Goal: Information Seeking & Learning: Learn about a topic

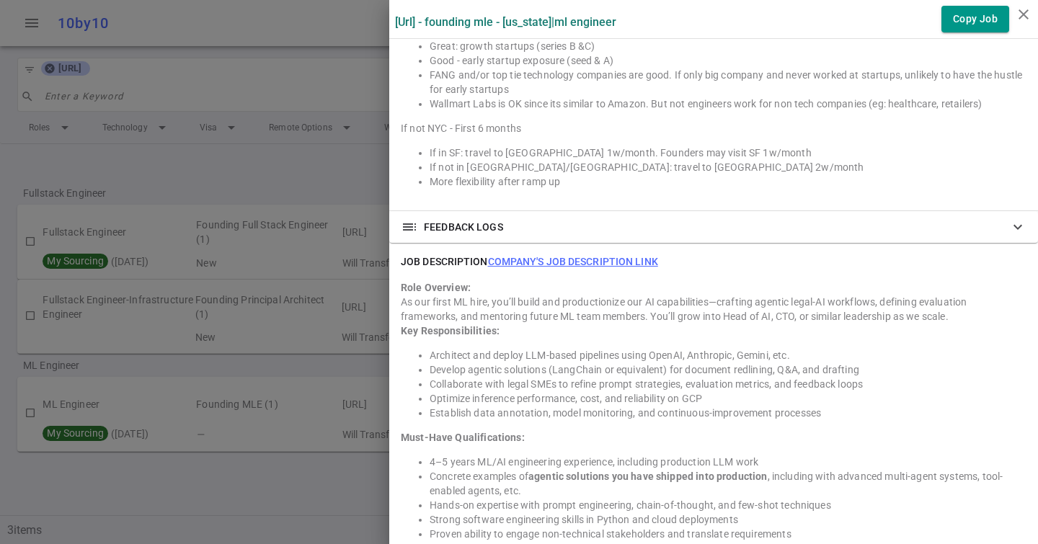
scroll to position [1385, 0]
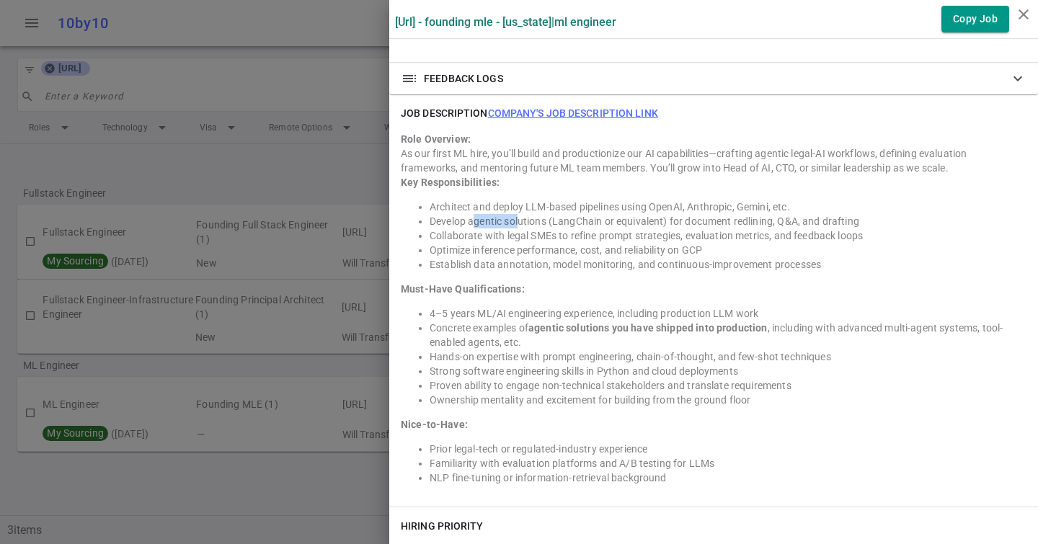
drag, startPoint x: 471, startPoint y: 206, endPoint x: 519, endPoint y: 205, distance: 47.6
click at [520, 214] on li "Develop agentic solutions (LangChain or equivalent) for document redlining, Q&A…" at bounding box center [728, 221] width 597 height 14
click at [519, 214] on li "Develop agentic solutions (LangChain or equivalent) for document redlining, Q&A…" at bounding box center [728, 221] width 597 height 14
drag, startPoint x: 519, startPoint y: 205, endPoint x: 572, endPoint y: 205, distance: 53.3
click at [574, 214] on li "Develop agentic solutions (LangChain or equivalent) for document redlining, Q&A…" at bounding box center [728, 221] width 597 height 14
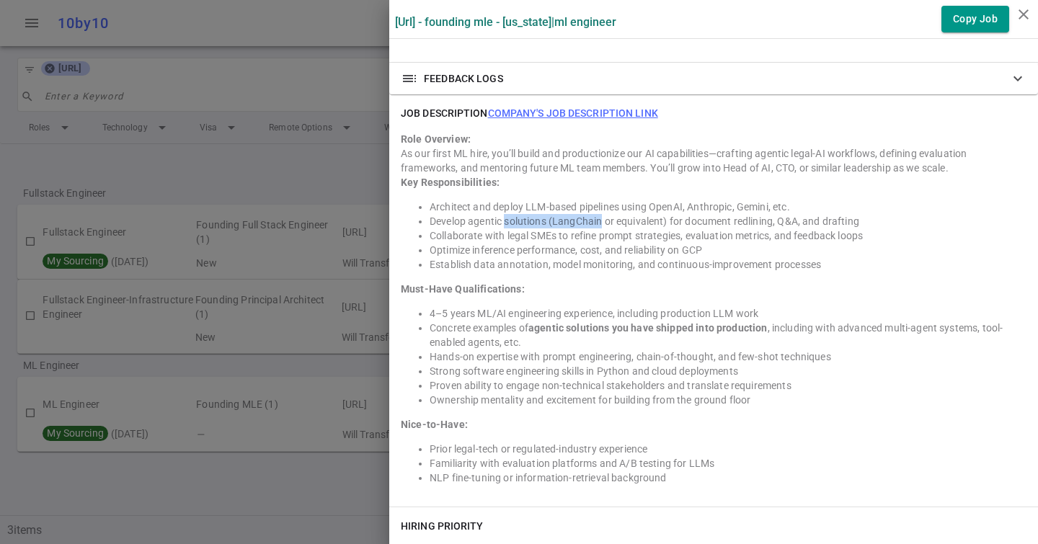
click at [572, 214] on li "Develop agentic solutions (LangChain or equivalent) for document redlining, Q&A…" at bounding box center [728, 221] width 597 height 14
drag, startPoint x: 554, startPoint y: 207, endPoint x: 602, endPoint y: 208, distance: 47.6
click at [602, 214] on li "Develop agentic solutions (LangChain or equivalent) for document redlining, Q&A…" at bounding box center [728, 221] width 597 height 14
drag, startPoint x: 602, startPoint y: 208, endPoint x: 649, endPoint y: 208, distance: 46.9
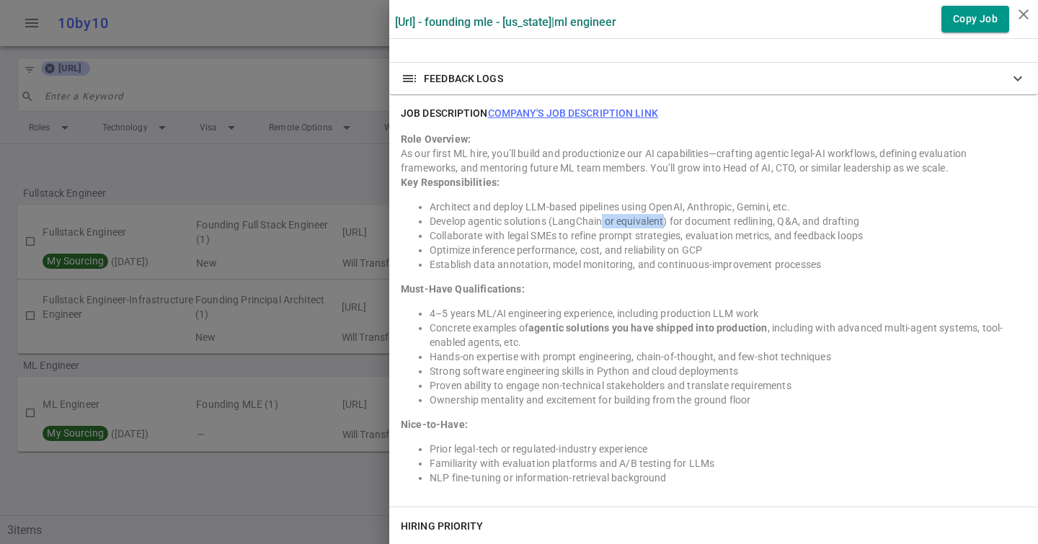
click at [649, 214] on li "Develop agentic solutions (LangChain or equivalent) for document redlining, Q&A…" at bounding box center [728, 221] width 597 height 14
drag, startPoint x: 554, startPoint y: 208, endPoint x: 603, endPoint y: 206, distance: 48.3
click at [603, 214] on li "Develop agentic solutions (LangChain or equivalent) for document redlining, Q&A…" at bounding box center [728, 221] width 597 height 14
copy li "LangChain"
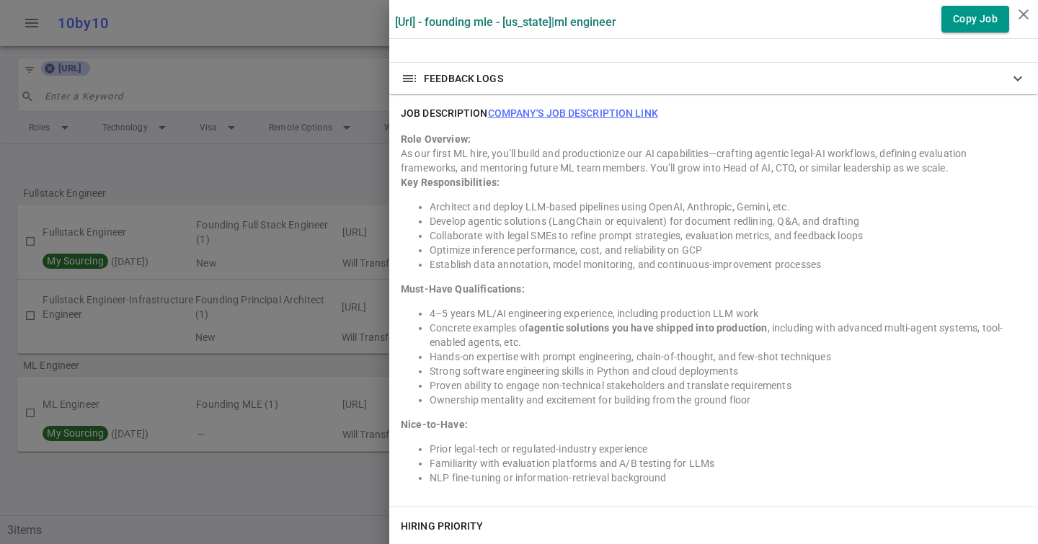
click at [540, 214] on li "Develop agentic solutions (LangChain or equivalent) for document redlining, Q&A…" at bounding box center [728, 221] width 597 height 14
drag, startPoint x: 864, startPoint y: 206, endPoint x: 610, endPoint y: 205, distance: 253.7
click at [610, 214] on li "Develop agentic solutions (LangChain or equivalent) for document redlining, Q&A…" at bounding box center [728, 221] width 597 height 14
drag, startPoint x: 600, startPoint y: 205, endPoint x: 703, endPoint y: 205, distance: 102.4
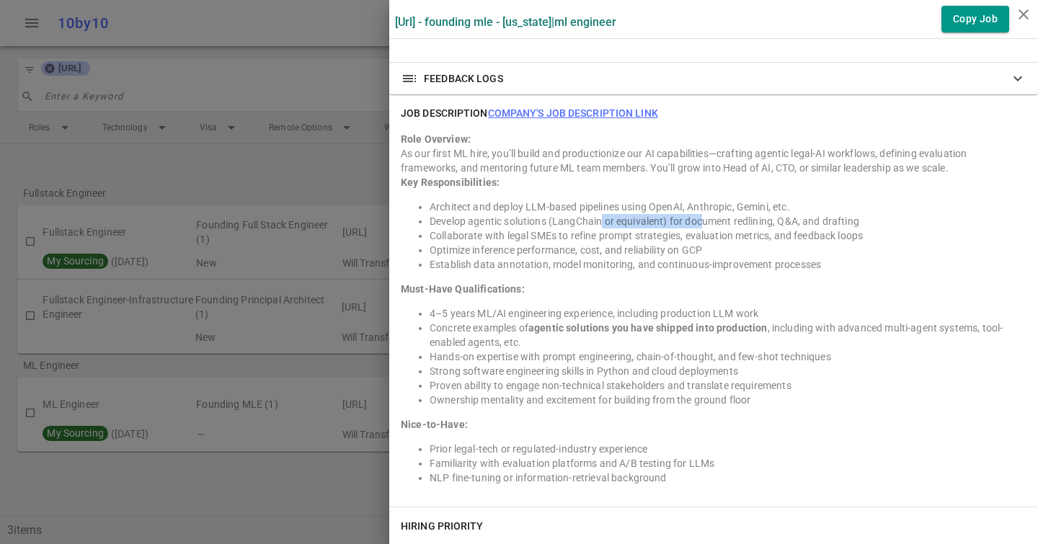
click at [703, 214] on li "Develop agentic solutions (LangChain or equivalent) for document redlining, Q&A…" at bounding box center [728, 221] width 597 height 14
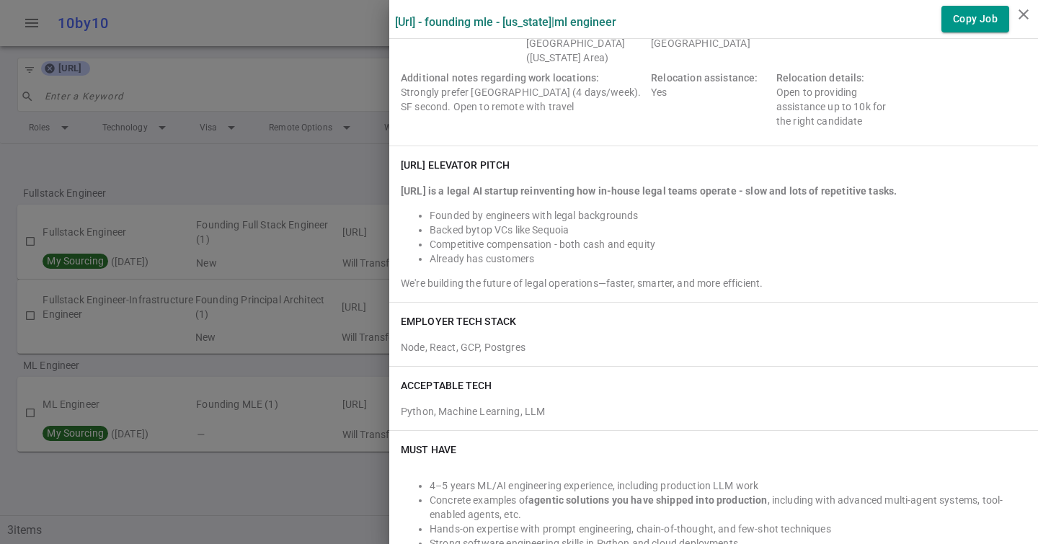
scroll to position [0, 0]
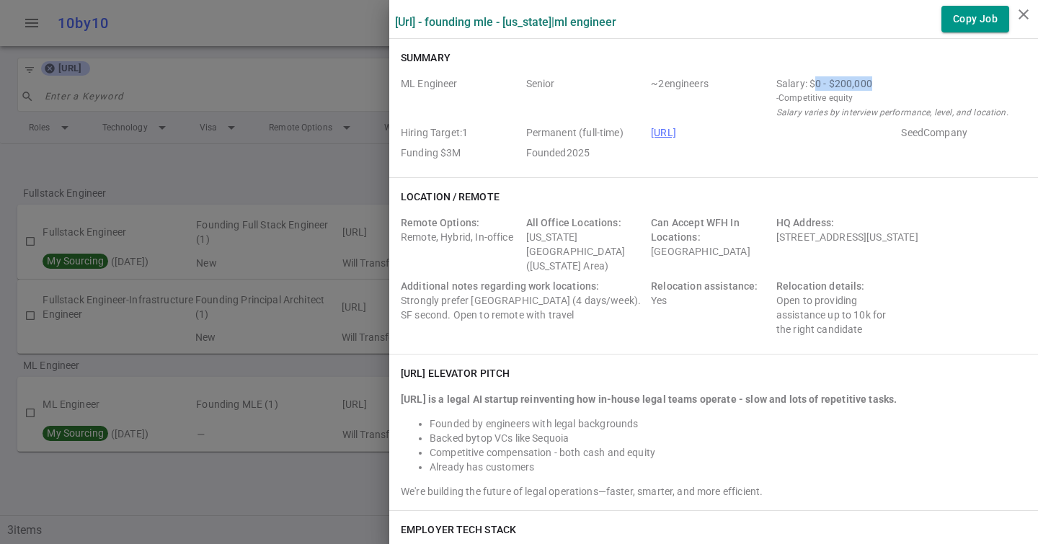
drag, startPoint x: 815, startPoint y: 81, endPoint x: 878, endPoint y: 80, distance: 62.7
click at [878, 80] on div "Salary: $0 - $200,000" at bounding box center [898, 83] width 244 height 14
drag, startPoint x: 878, startPoint y: 80, endPoint x: 760, endPoint y: 79, distance: 117.5
click at [760, 79] on div "ML Engineer Senior ~ 2 engineers Salary: $0 - $200,000 - Competitive equity Sal…" at bounding box center [714, 120] width 626 height 89
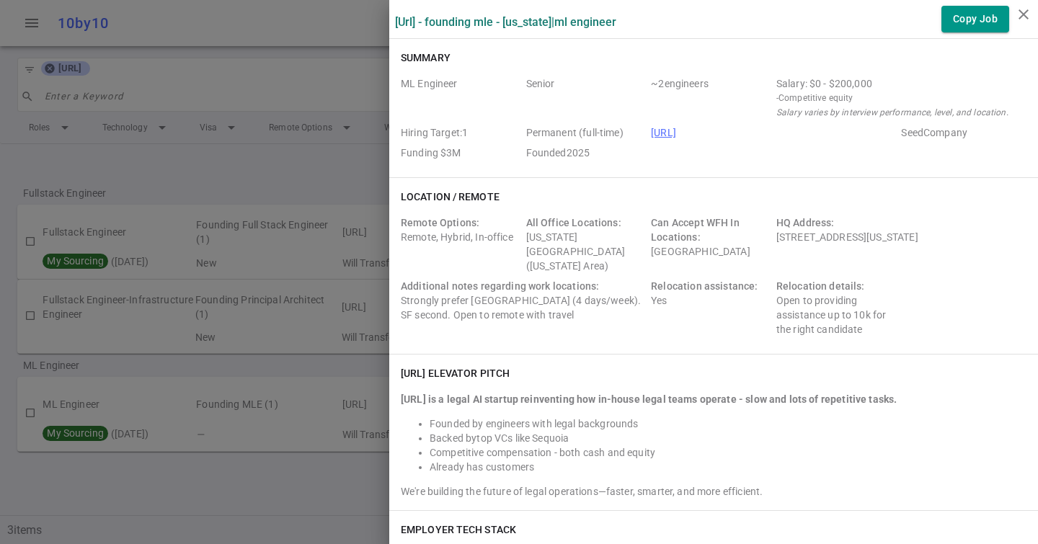
click at [760, 79] on span "~ 2 engineers" at bounding box center [711, 97] width 120 height 43
drag, startPoint x: 760, startPoint y: 79, endPoint x: 871, endPoint y: 79, distance: 110.3
click at [871, 79] on div "ML Engineer Senior ~ 2 engineers Salary: $0 - $200,000 - Competitive equity Sal…" at bounding box center [714, 120] width 626 height 89
click at [871, 79] on div "Salary: $0 - $200,000" at bounding box center [898, 83] width 244 height 14
drag, startPoint x: 878, startPoint y: 84, endPoint x: 766, endPoint y: 82, distance: 111.7
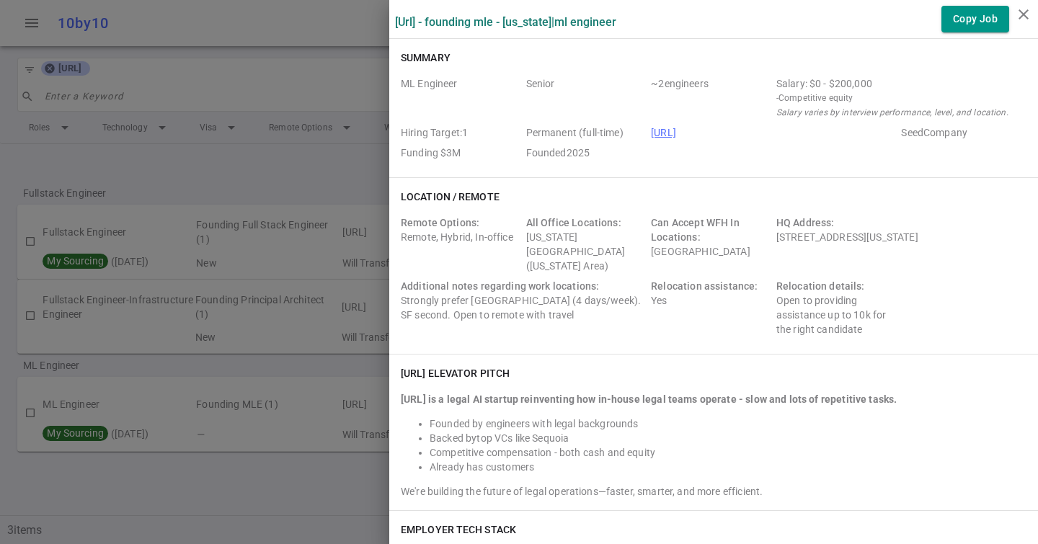
click at [766, 82] on div "ML Engineer Senior ~ 2 engineers Salary: $0 - $200,000 - Competitive equity Sal…" at bounding box center [714, 120] width 626 height 89
click at [766, 82] on span "~ 2 engineers" at bounding box center [711, 97] width 120 height 43
drag, startPoint x: 810, startPoint y: 84, endPoint x: 880, endPoint y: 84, distance: 69.9
click at [880, 84] on div "Salary: $0 - $200,000" at bounding box center [898, 83] width 244 height 14
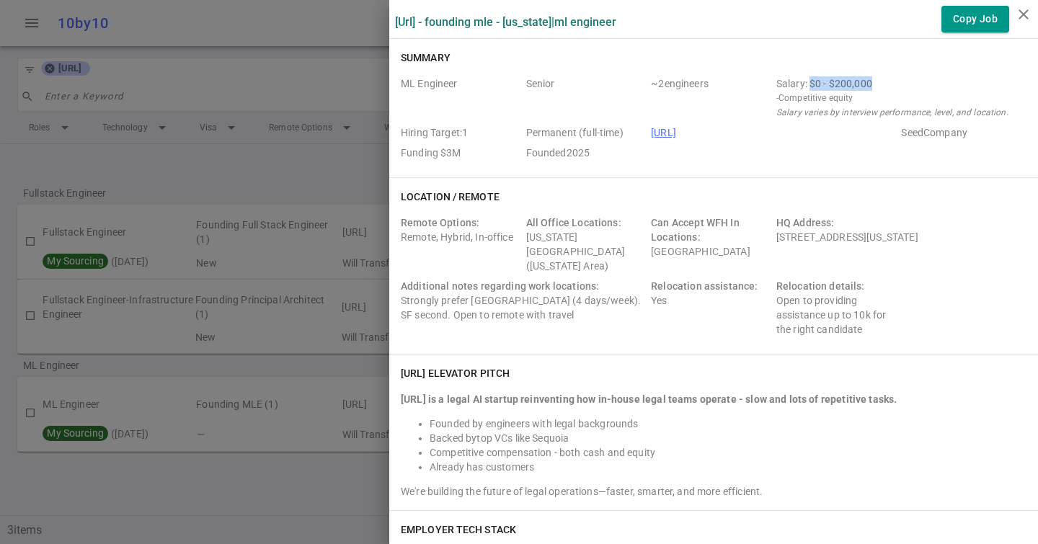
drag, startPoint x: 880, startPoint y: 84, endPoint x: 811, endPoint y: 81, distance: 69.3
click at [811, 81] on div "Salary: $0 - $200,000" at bounding box center [898, 83] width 244 height 14
drag, startPoint x: 811, startPoint y: 81, endPoint x: 887, endPoint y: 78, distance: 75.7
click at [887, 78] on div "Salary: $0 - $200,000" at bounding box center [898, 83] width 244 height 14
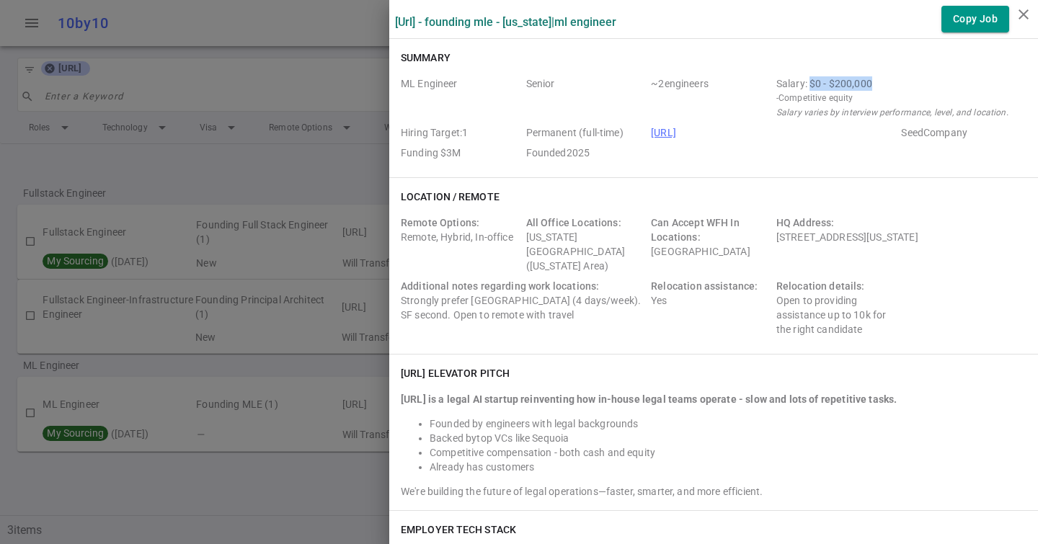
click at [887, 78] on div "Salary: $0 - $200,000" at bounding box center [898, 83] width 244 height 14
drag, startPoint x: 887, startPoint y: 81, endPoint x: 773, endPoint y: 79, distance: 113.9
click at [773, 80] on div "ML Engineer Senior ~ 2 engineers Salary: $0 - $200,000 - Competitive equity Sal…" at bounding box center [714, 120] width 626 height 89
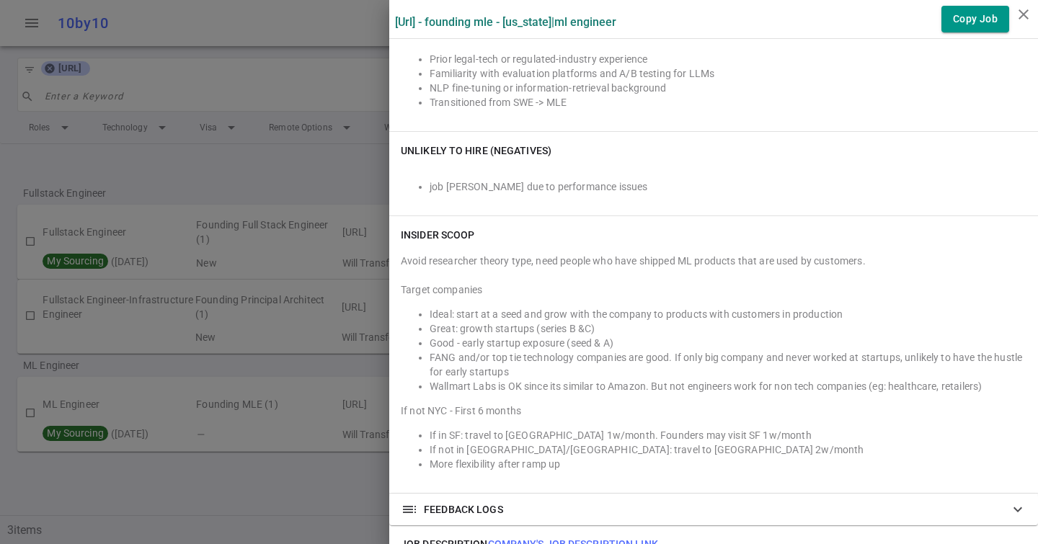
scroll to position [1252, 0]
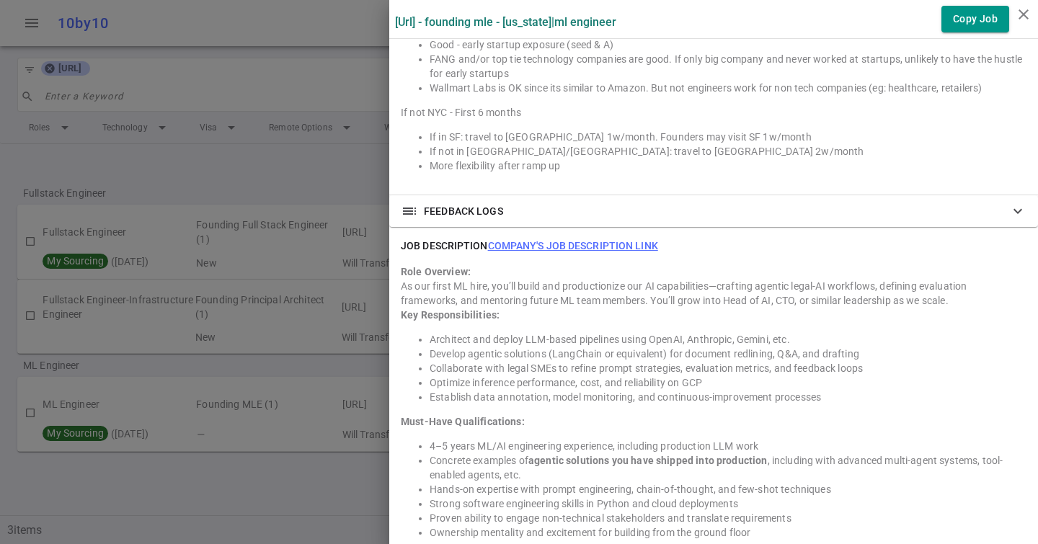
click at [559, 240] on link "Company's job description link" at bounding box center [573, 246] width 170 height 12
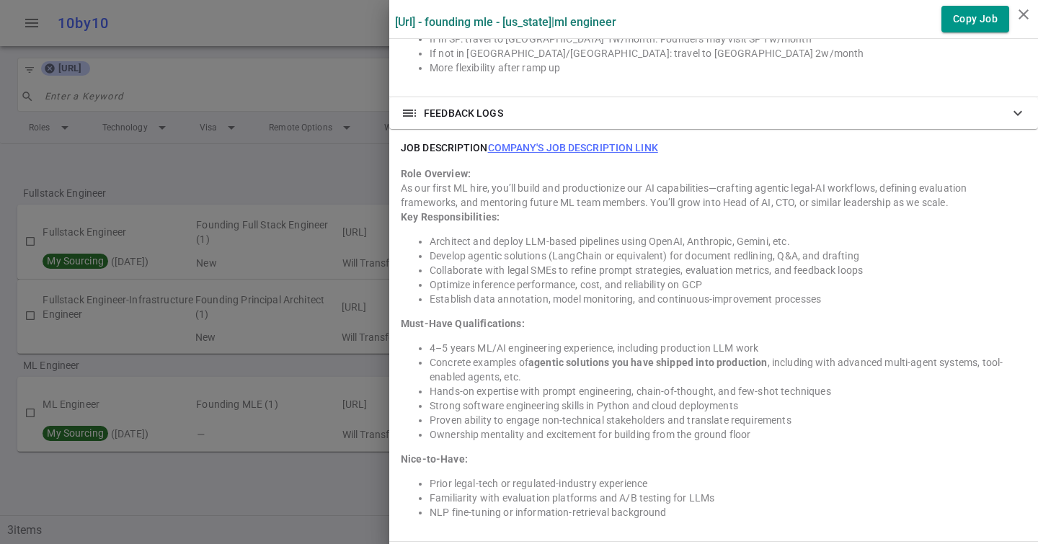
scroll to position [1354, 0]
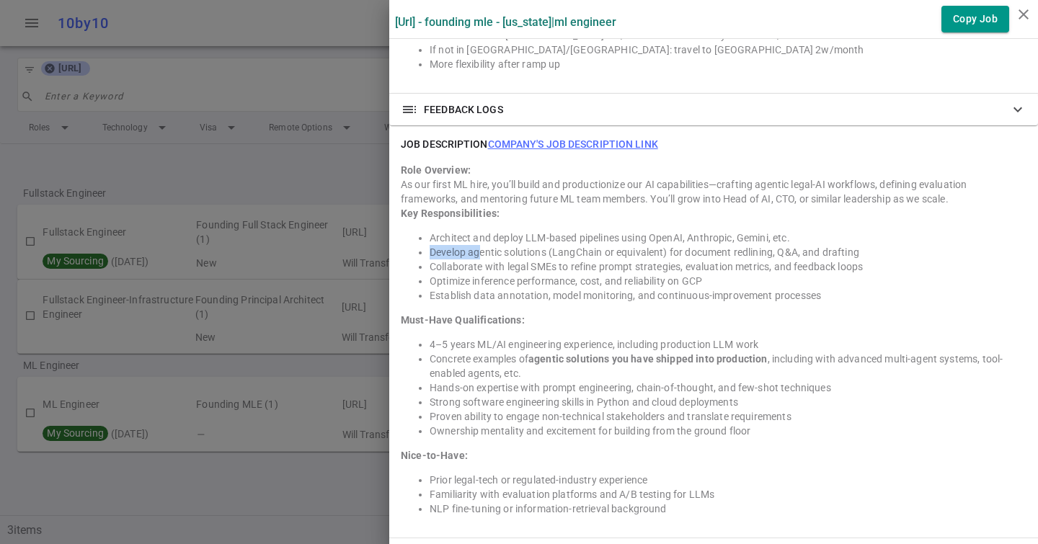
drag, startPoint x: 432, startPoint y: 235, endPoint x: 481, endPoint y: 234, distance: 49.7
click at [482, 245] on li "Develop agentic solutions (LangChain or equivalent) for document redlining, Q&A…" at bounding box center [728, 252] width 597 height 14
click at [481, 245] on li "Develop agentic solutions (LangChain or equivalent) for document redlining, Q&A…" at bounding box center [728, 252] width 597 height 14
drag, startPoint x: 441, startPoint y: 236, endPoint x: 495, endPoint y: 236, distance: 54.1
click at [495, 245] on li "Develop agentic solutions (LangChain or equivalent) for document redlining, Q&A…" at bounding box center [728, 252] width 597 height 14
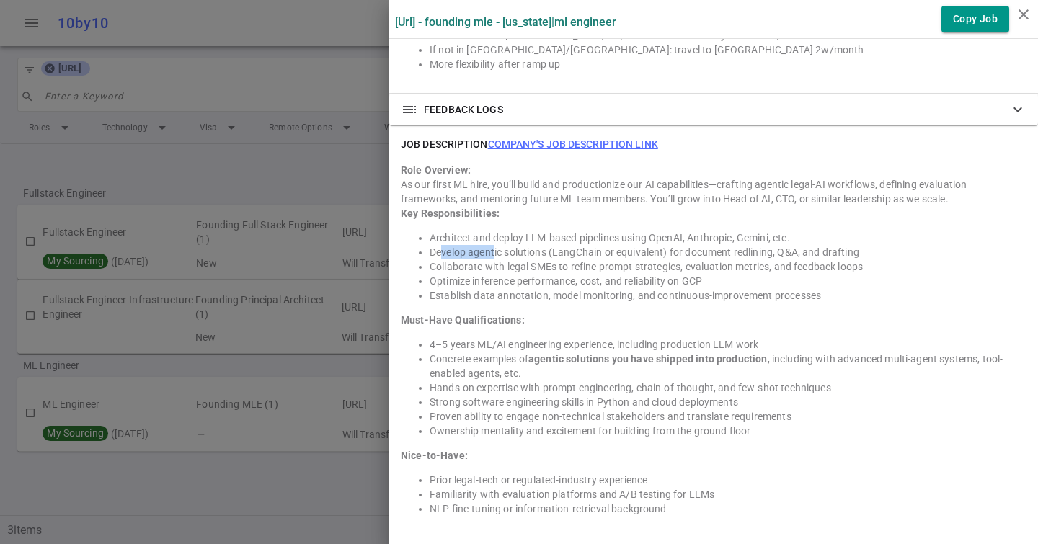
click at [495, 245] on li "Develop agentic solutions (LangChain or equivalent) for document redlining, Q&A…" at bounding box center [728, 252] width 597 height 14
drag, startPoint x: 507, startPoint y: 234, endPoint x: 549, endPoint y: 234, distance: 41.8
click at [549, 245] on li "Develop agentic solutions (LangChain or equivalent) for document redlining, Q&A…" at bounding box center [728, 252] width 597 height 14
drag, startPoint x: 687, startPoint y: 241, endPoint x: 771, endPoint y: 241, distance: 84.3
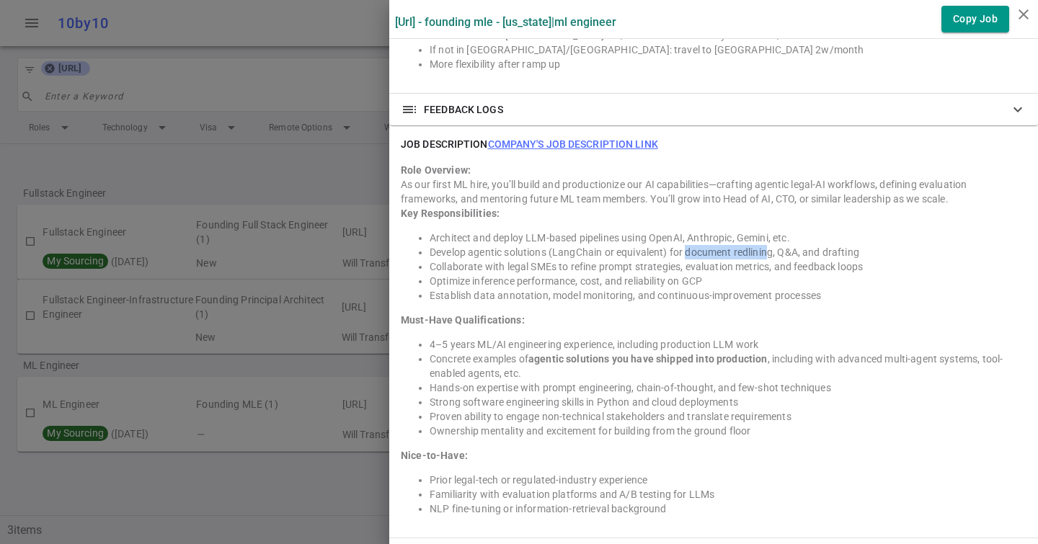
click at [771, 245] on li "Develop agentic solutions (LangChain or equivalent) for document redlining, Q&A…" at bounding box center [728, 252] width 597 height 14
drag, startPoint x: 780, startPoint y: 235, endPoint x: 810, endPoint y: 234, distance: 30.3
click at [810, 245] on li "Develop agentic solutions (LangChain or equivalent) for document redlining, Q&A…" at bounding box center [728, 252] width 597 height 14
drag, startPoint x: 803, startPoint y: 236, endPoint x: 844, endPoint y: 236, distance: 41.1
click at [844, 245] on li "Develop agentic solutions (LangChain or equivalent) for document redlining, Q&A…" at bounding box center [728, 252] width 597 height 14
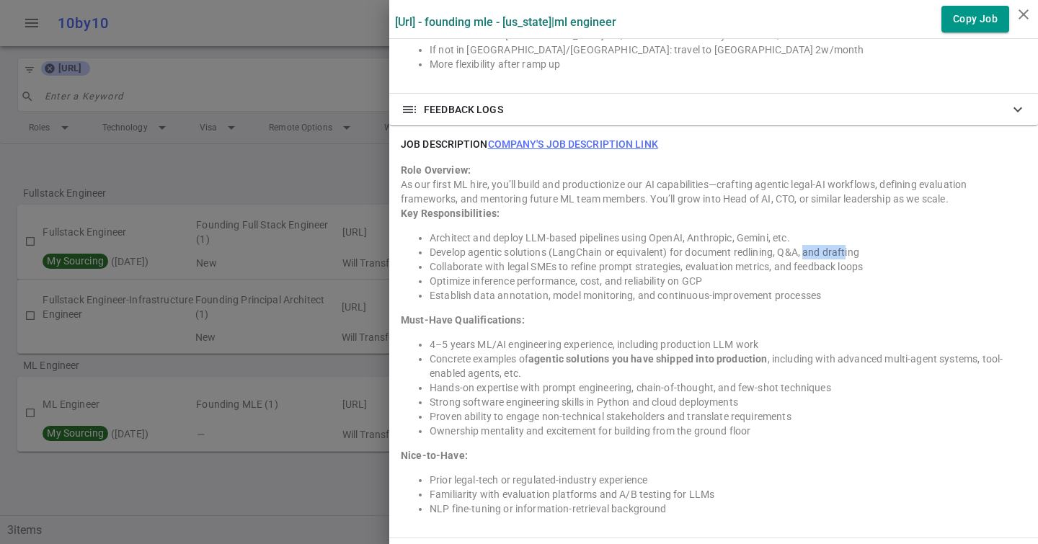
click at [844, 245] on li "Develop agentic solutions (LangChain or equivalent) for document redlining, Q&A…" at bounding box center [728, 252] width 597 height 14
drag, startPoint x: 556, startPoint y: 234, endPoint x: 664, endPoint y: 235, distance: 108.1
click at [664, 245] on li "Develop agentic solutions (LangChain or equivalent) for document redlining, Q&A…" at bounding box center [728, 252] width 597 height 14
drag, startPoint x: 663, startPoint y: 232, endPoint x: 554, endPoint y: 234, distance: 109.6
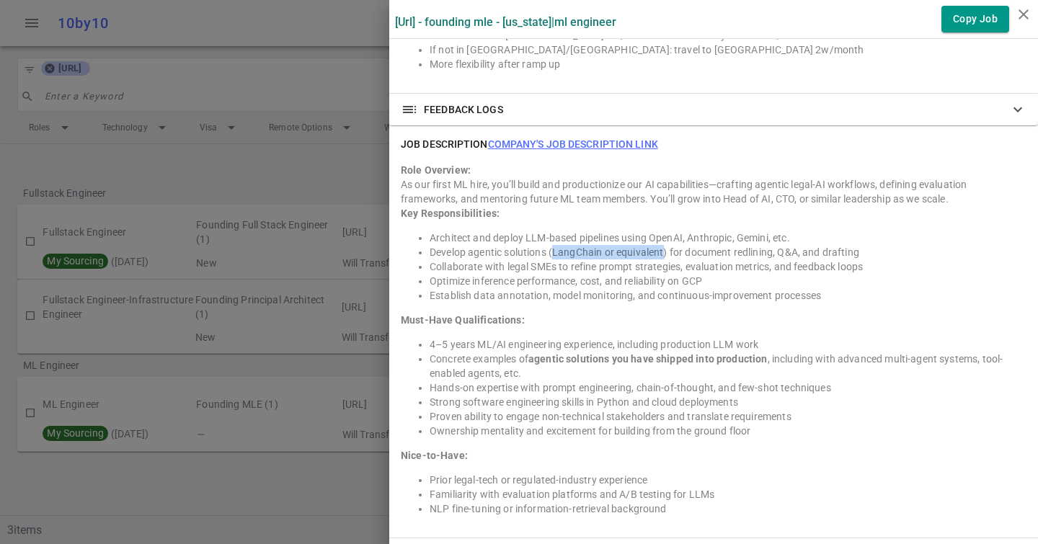
click at [554, 245] on li "Develop agentic solutions (LangChain or equivalent) for document redlining, Q&A…" at bounding box center [728, 252] width 597 height 14
drag, startPoint x: 554, startPoint y: 238, endPoint x: 661, endPoint y: 232, distance: 107.6
click at [661, 245] on li "Develop agentic solutions (LangChain or equivalent) for document redlining, Q&A…" at bounding box center [728, 252] width 597 height 14
drag, startPoint x: 667, startPoint y: 238, endPoint x: 548, endPoint y: 236, distance: 119.0
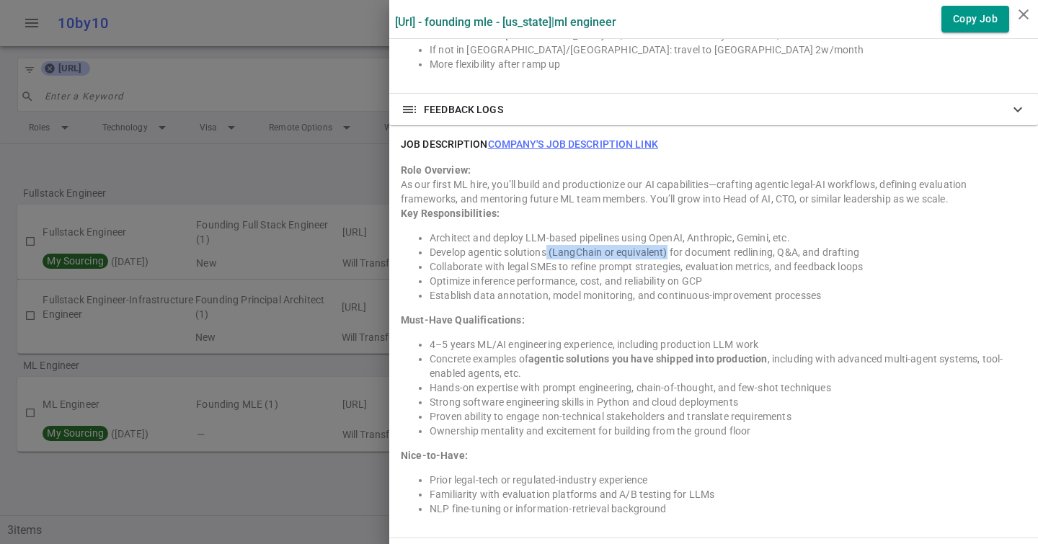
click at [549, 245] on li "Develop agentic solutions (LangChain or equivalent) for document redlining, Q&A…" at bounding box center [728, 252] width 597 height 14
click at [548, 245] on li "Develop agentic solutions (LangChain or equivalent) for document redlining, Q&A…" at bounding box center [728, 252] width 597 height 14
drag, startPoint x: 551, startPoint y: 236, endPoint x: 667, endPoint y: 238, distance: 116.8
click at [668, 245] on li "Develop agentic solutions (LangChain or equivalent) for document redlining, Q&A…" at bounding box center [728, 252] width 597 height 14
click at [667, 245] on li "Develop agentic solutions (LangChain or equivalent) for document redlining, Q&A…" at bounding box center [728, 252] width 597 height 14
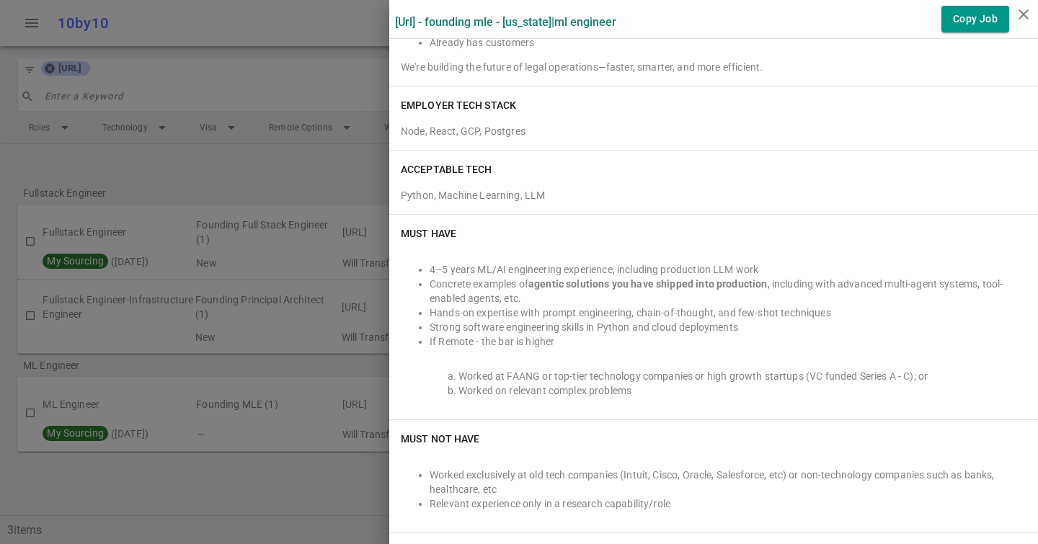
scroll to position [0, 0]
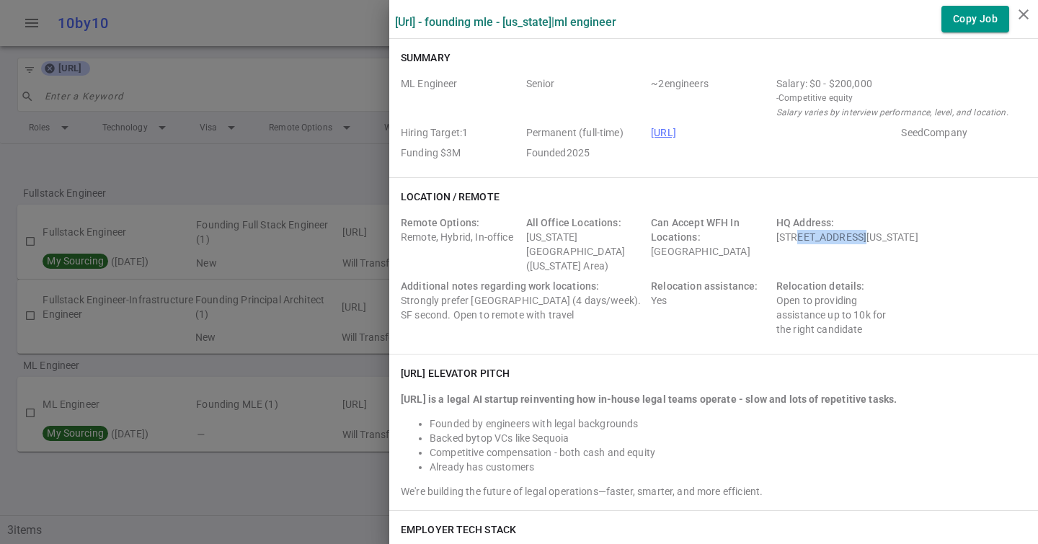
drag, startPoint x: 795, startPoint y: 234, endPoint x: 845, endPoint y: 234, distance: 50.5
click at [845, 234] on div "HQ Address: [STREET_ADDRESS][US_STATE]" at bounding box center [898, 245] width 244 height 58
drag, startPoint x: 967, startPoint y: 234, endPoint x: 773, endPoint y: 235, distance: 193.9
click at [773, 235] on div "Remote Options: Remote, Hybrid, In-office All Office Locations: [US_STATE][GEOG…" at bounding box center [714, 279] width 626 height 127
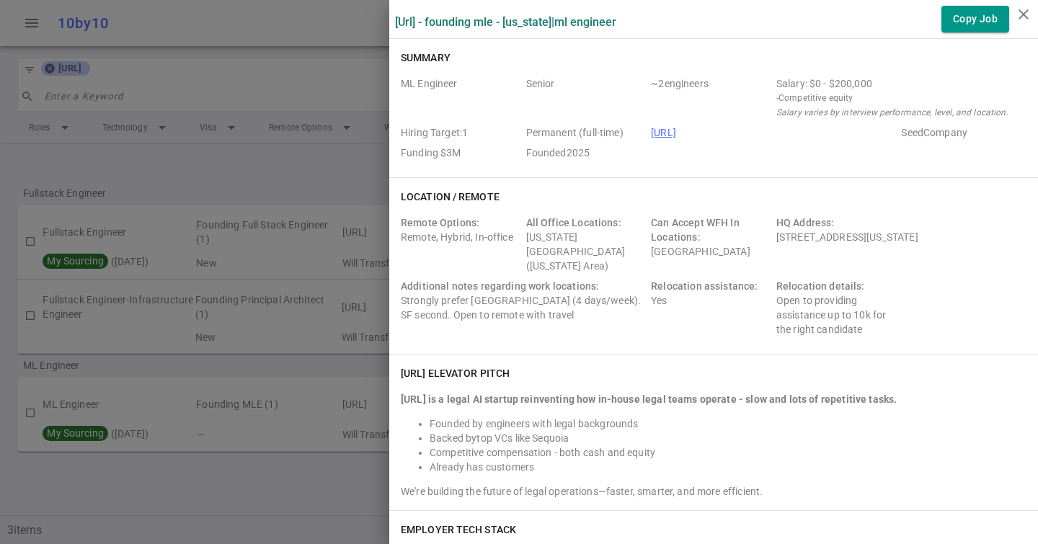
copy div "[STREET_ADDRESS][US_STATE]"
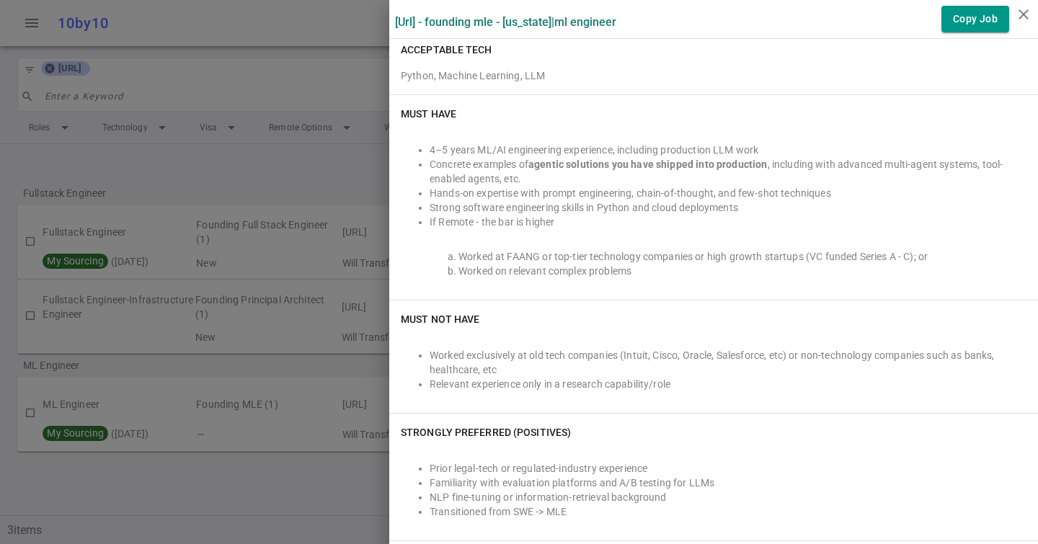
scroll to position [541, 0]
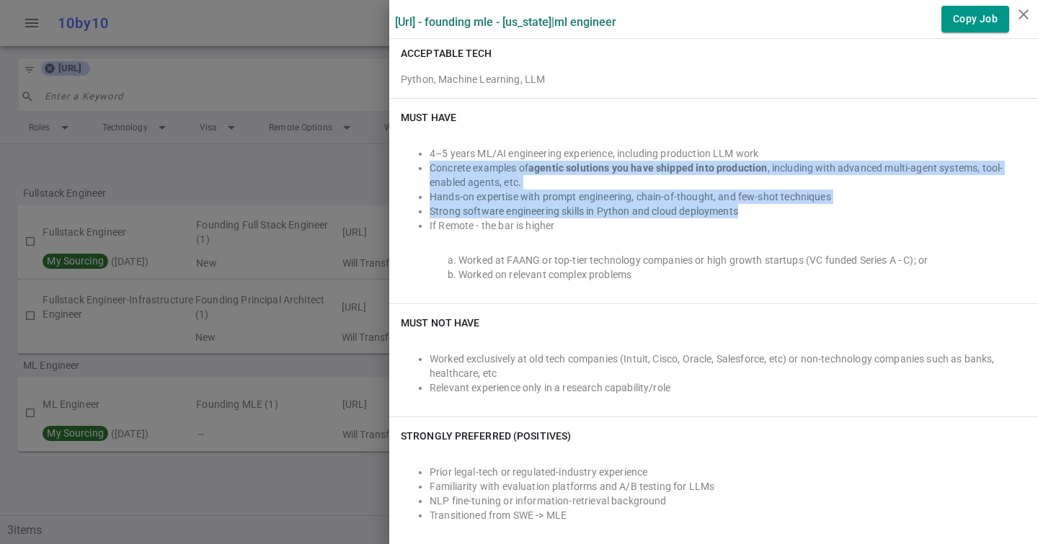
drag, startPoint x: 800, startPoint y: 196, endPoint x: 431, endPoint y: 153, distance: 371.6
click at [431, 153] on ul "4–5 years ML/AI engineering experience, including production LLM work Concrete …" at bounding box center [714, 189] width 626 height 86
copy ul "Concrete examples of agentic solutions you have shipped into production , inclu…"
drag, startPoint x: 618, startPoint y: 138, endPoint x: 770, endPoint y: 198, distance: 163.0
click at [770, 198] on ul "4–5 years ML/AI engineering experience, including production LLM work Concrete …" at bounding box center [714, 189] width 626 height 86
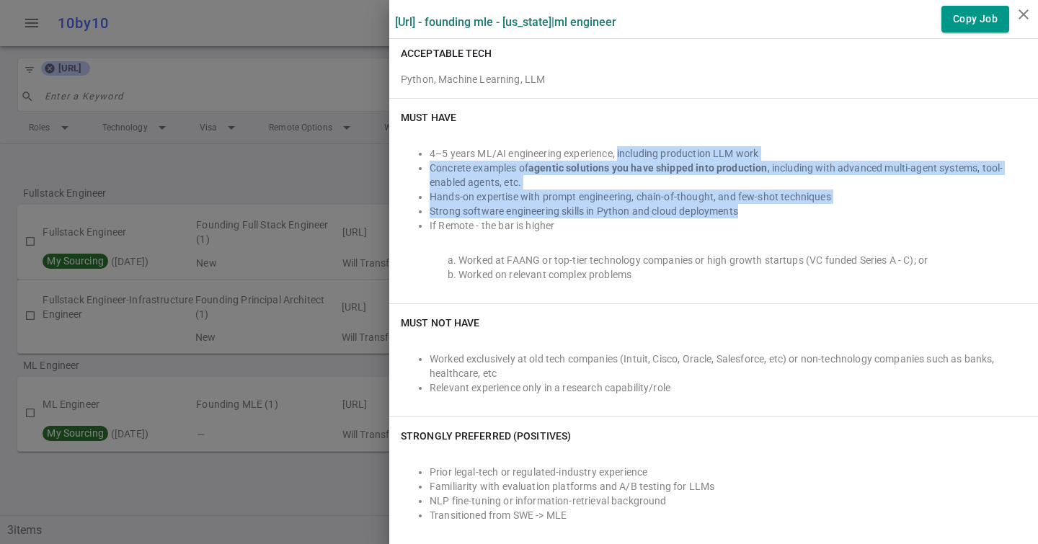
copy ul "including production LLM work Concrete examples of agentic solutions you have s…"
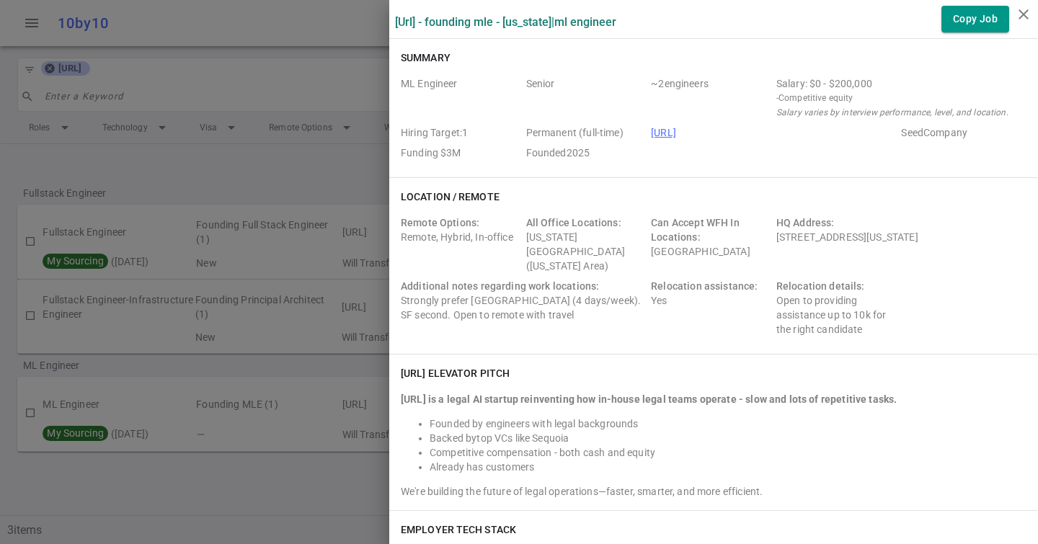
click at [676, 133] on link "[URL]" at bounding box center [663, 133] width 25 height 12
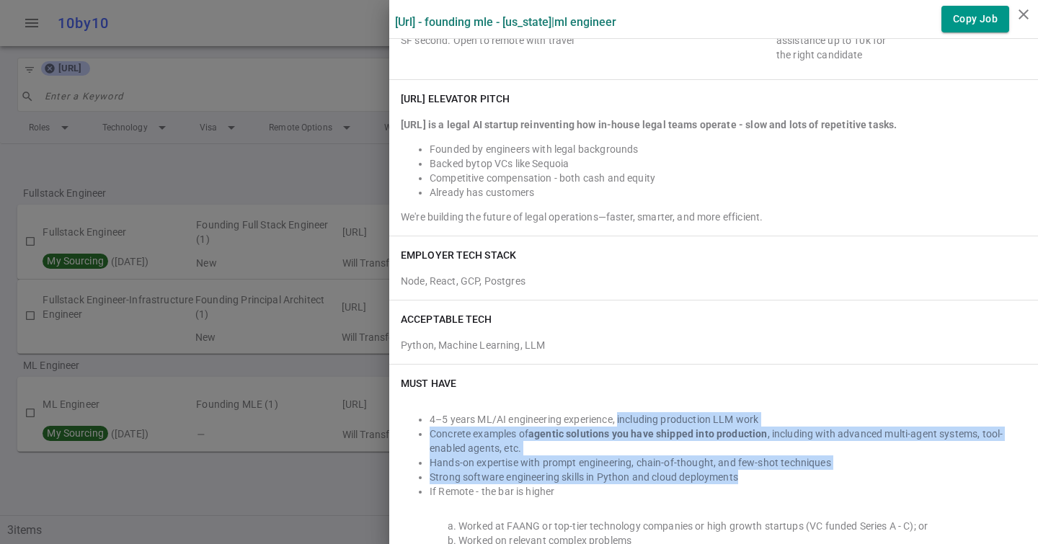
scroll to position [275, 0]
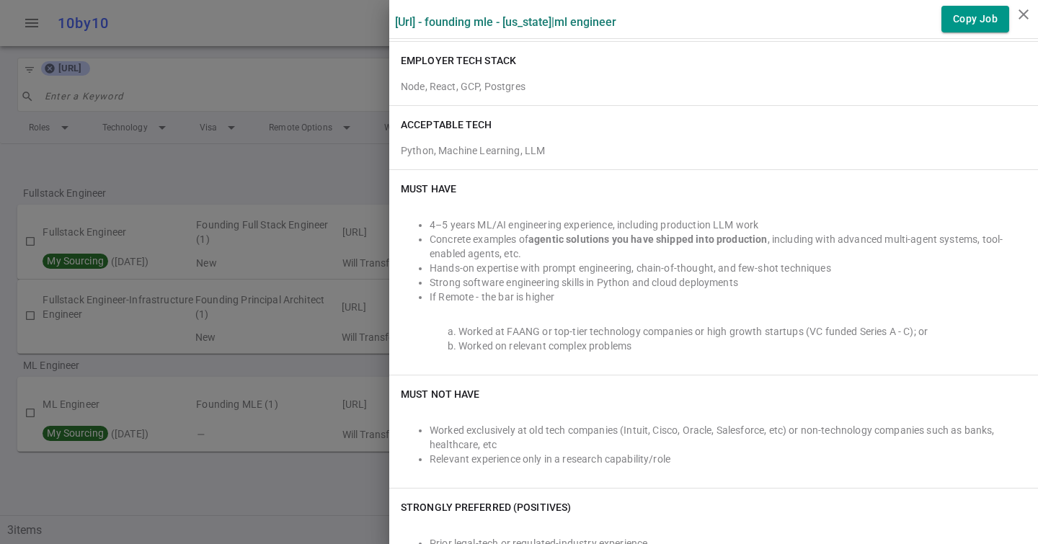
click at [473, 218] on li "4–5 years ML/AI engineering experience, including production LLM work" at bounding box center [728, 225] width 597 height 14
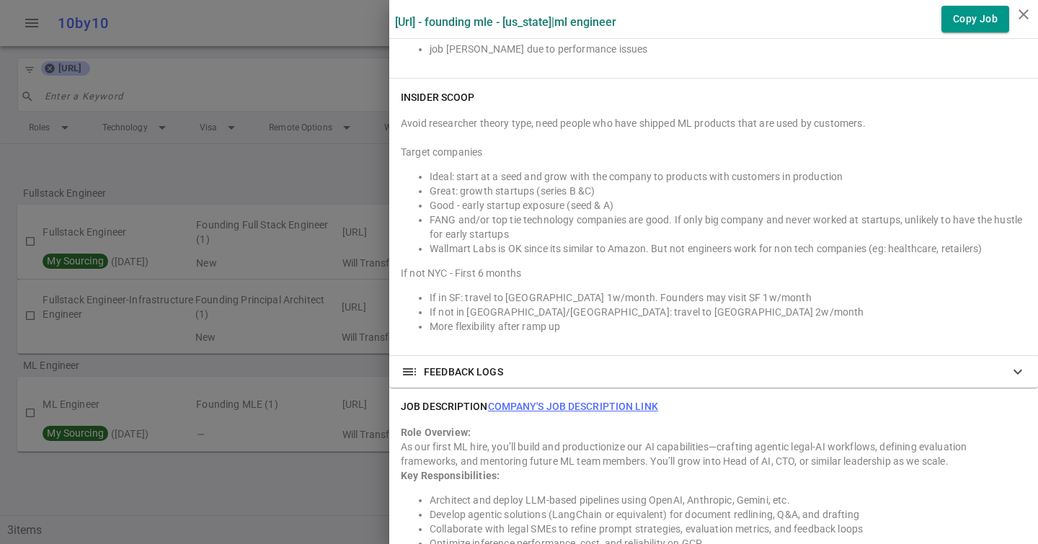
scroll to position [1099, 0]
